Goal: Information Seeking & Learning: Learn about a topic

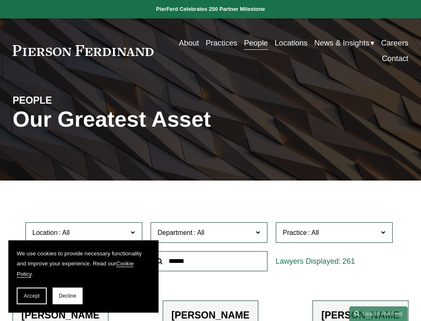
scroll to position [200, 0]
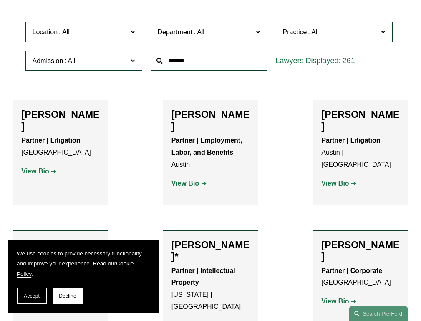
click at [39, 167] on strong "View Bio" at bounding box center [35, 170] width 28 height 7
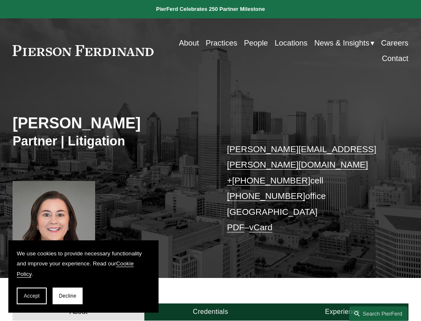
click at [342, 303] on link "Experience" at bounding box center [343, 311] width 132 height 17
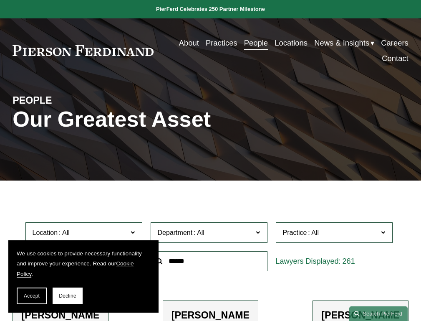
scroll to position [212, 0]
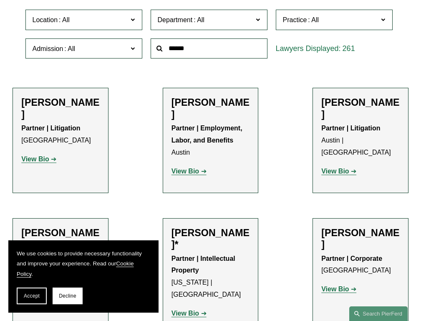
click at [189, 167] on strong "View Bio" at bounding box center [186, 170] width 28 height 7
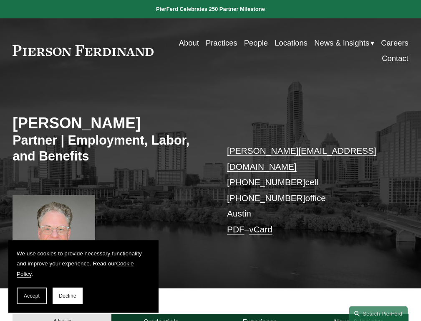
click at [260, 313] on link "Experience" at bounding box center [259, 321] width 99 height 17
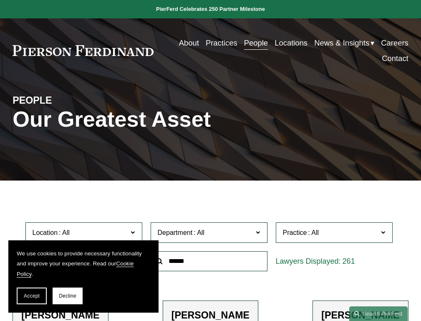
scroll to position [200, 0]
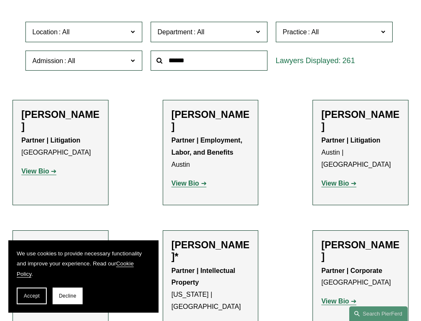
click at [339, 179] on strong "View Bio" at bounding box center [335, 182] width 28 height 7
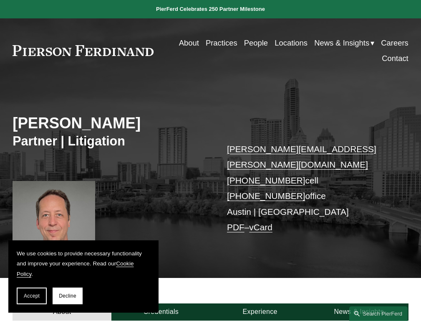
click at [260, 303] on link "Experience" at bounding box center [259, 311] width 99 height 17
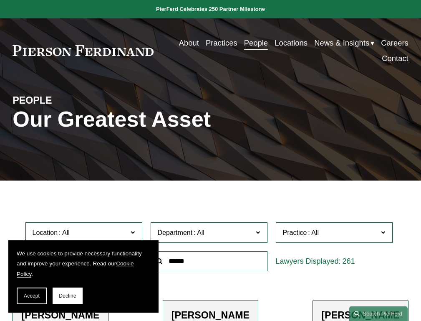
scroll to position [318, 0]
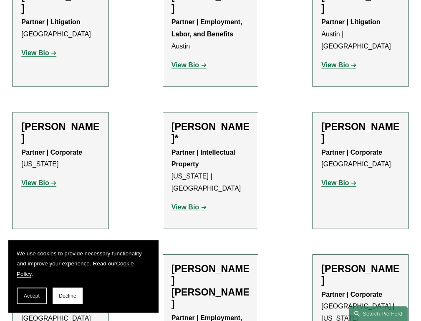
click at [39, 179] on strong "View Bio" at bounding box center [35, 182] width 28 height 7
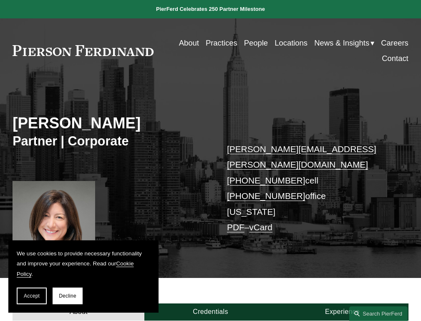
click at [342, 303] on link "Experience" at bounding box center [343, 311] width 132 height 17
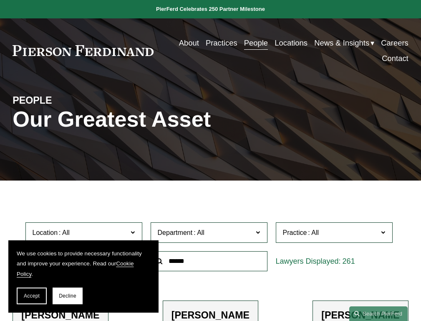
scroll to position [343, 0]
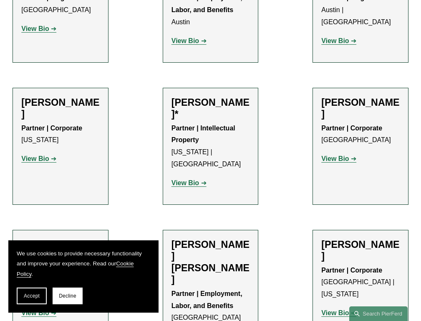
click at [189, 179] on strong "View Bio" at bounding box center [186, 182] width 28 height 7
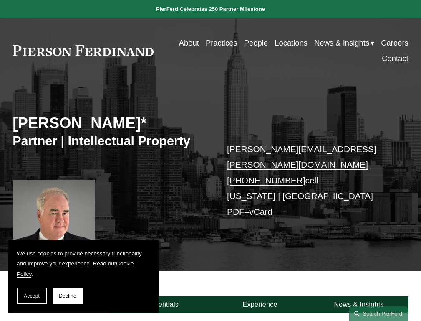
click at [260, 296] on link "Experience" at bounding box center [259, 304] width 99 height 17
